Goal: Task Accomplishment & Management: Use online tool/utility

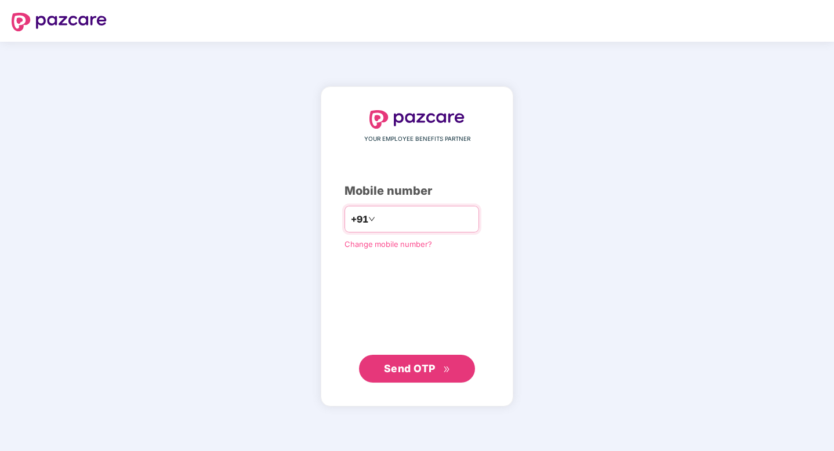
type input "**********"
click at [410, 378] on button "Send OTP" at bounding box center [417, 369] width 116 height 28
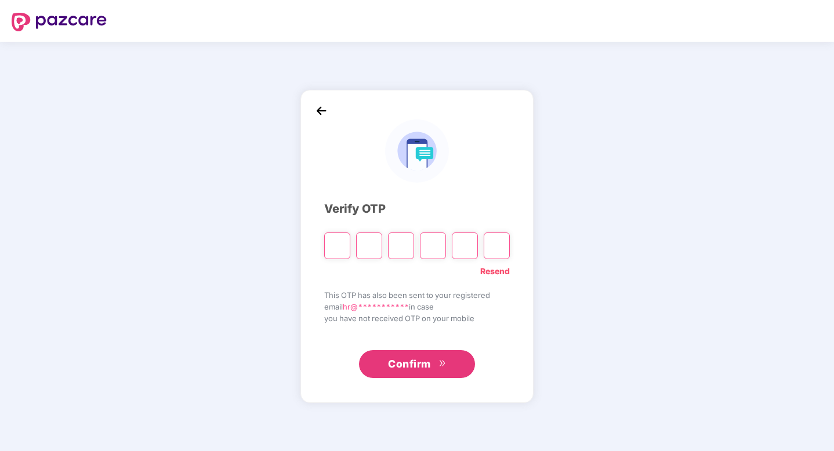
paste input "*"
type input "*"
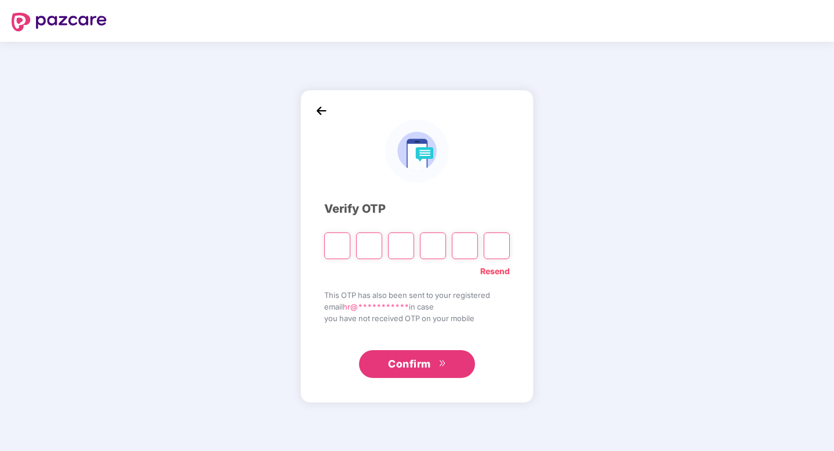
type input "*"
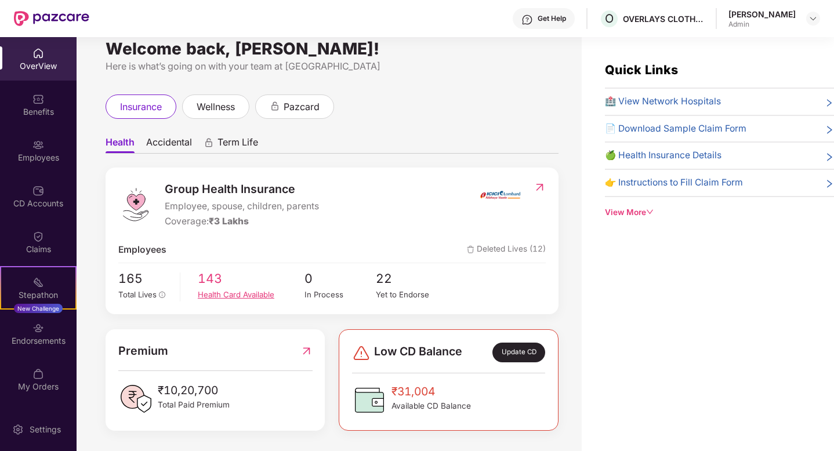
scroll to position [37, 0]
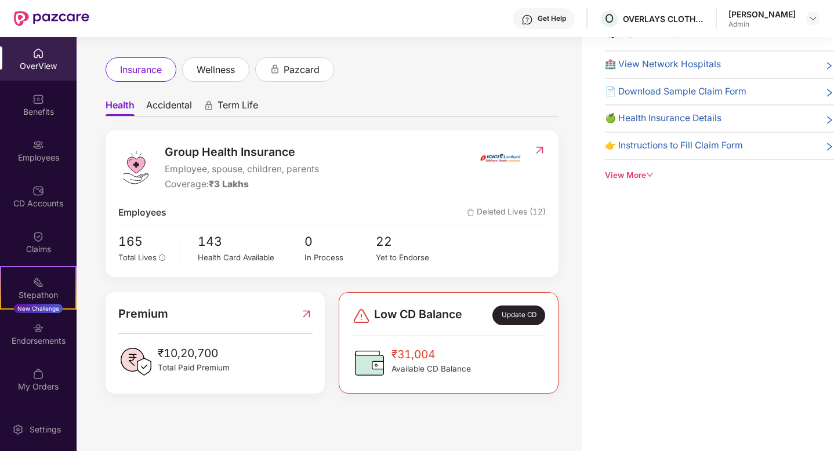
click at [515, 311] on div "Update CD" at bounding box center [519, 316] width 53 height 20
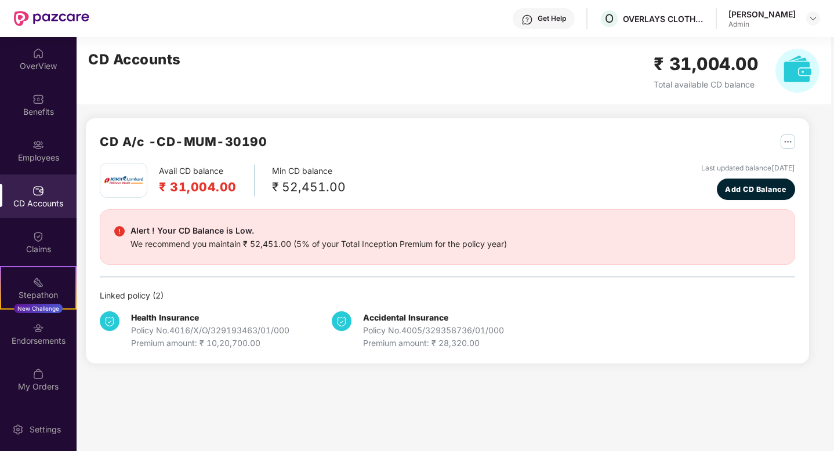
scroll to position [0, 0]
click at [754, 184] on span "Add CD Balance" at bounding box center [756, 190] width 62 height 12
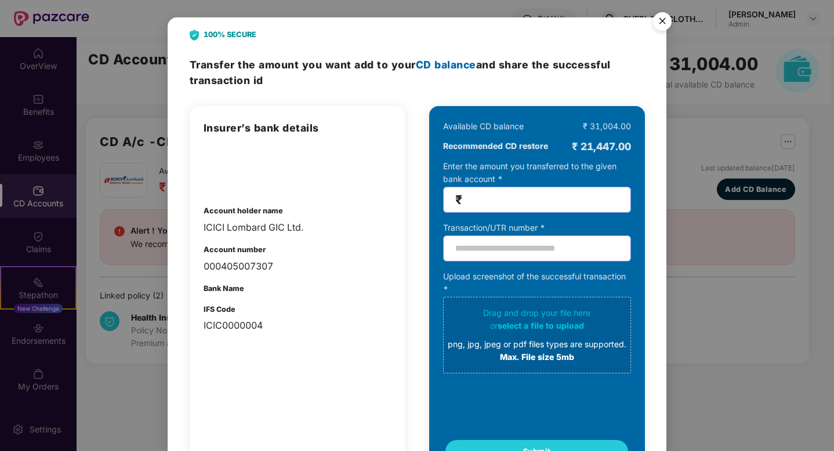
click at [660, 18] on img "Close" at bounding box center [662, 23] width 32 height 32
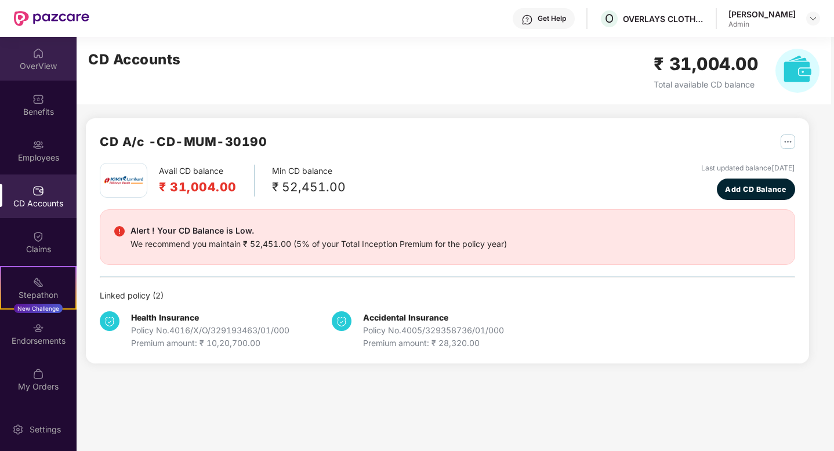
click at [56, 56] on div "OverView" at bounding box center [38, 59] width 77 height 44
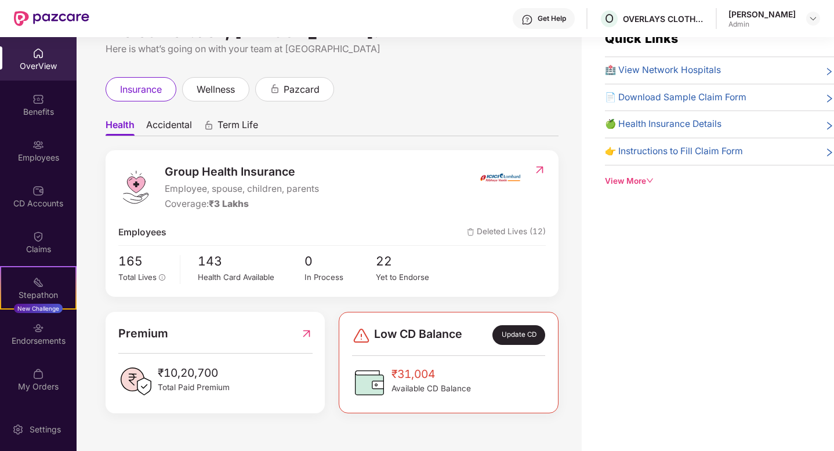
scroll to position [3, 0]
